Goal: Task Accomplishment & Management: Complete application form

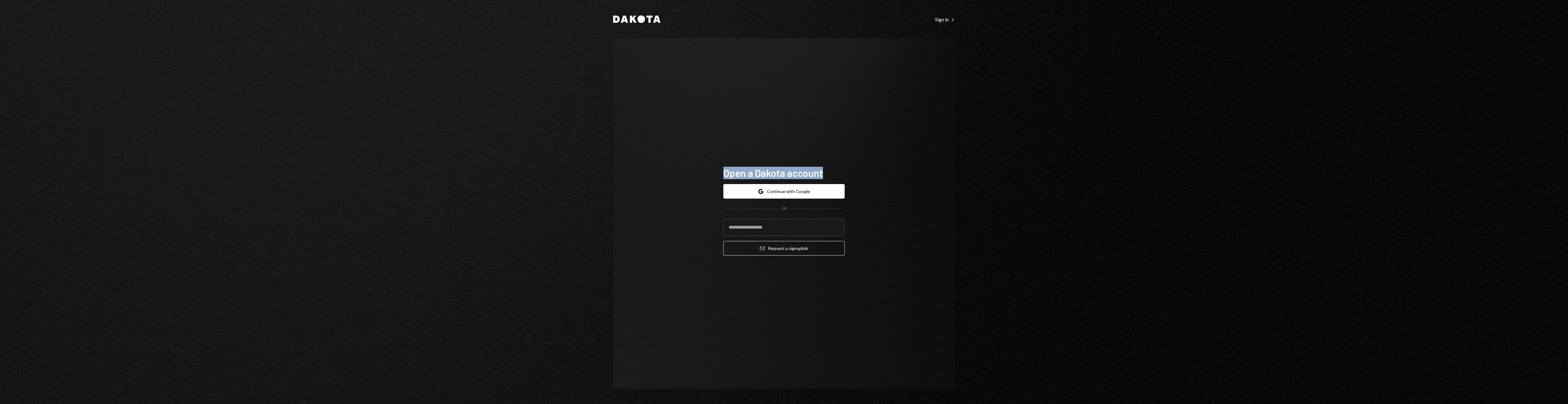
drag, startPoint x: 838, startPoint y: 173, endPoint x: 660, endPoint y: 172, distance: 178.0
click at [660, 172] on div "Open a Dakota account Google Continue with Google OR Email Request a sign up li…" at bounding box center [783, 214] width 341 height 351
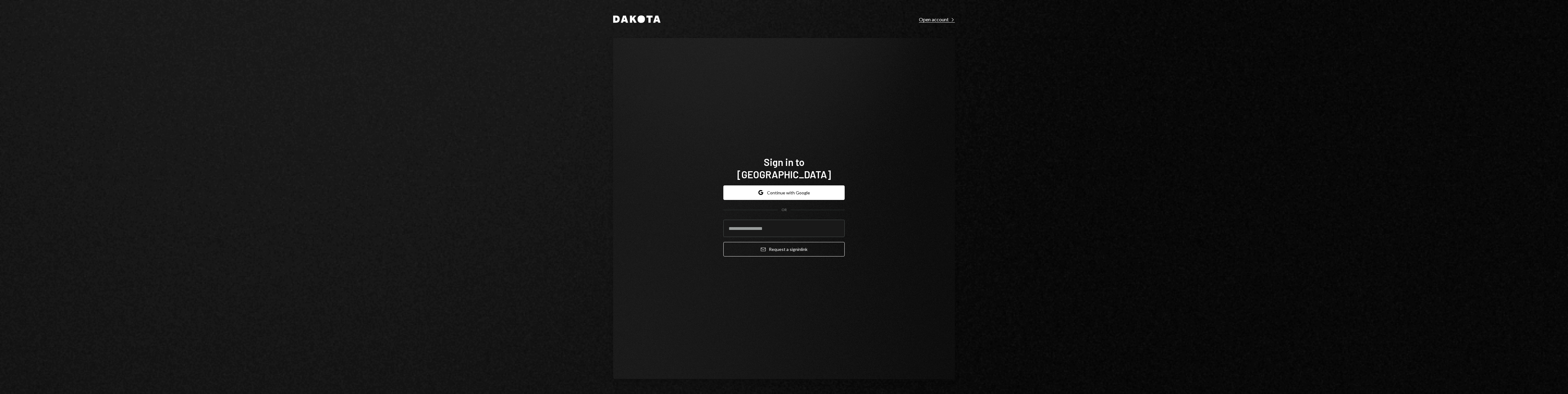
click at [942, 19] on div "Open account Right Caret" at bounding box center [937, 19] width 36 height 6
click at [823, 224] on input "email" at bounding box center [783, 222] width 121 height 17
type input "**********"
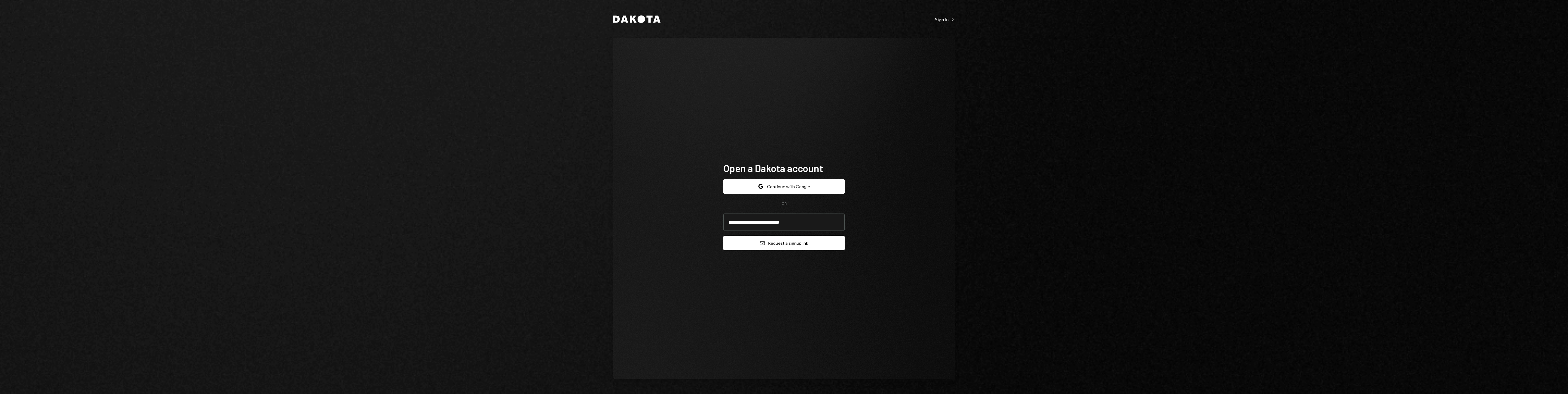
click at [810, 246] on button "Email Request a sign up link" at bounding box center [783, 243] width 121 height 15
